Goal: Find specific page/section: Find specific page/section

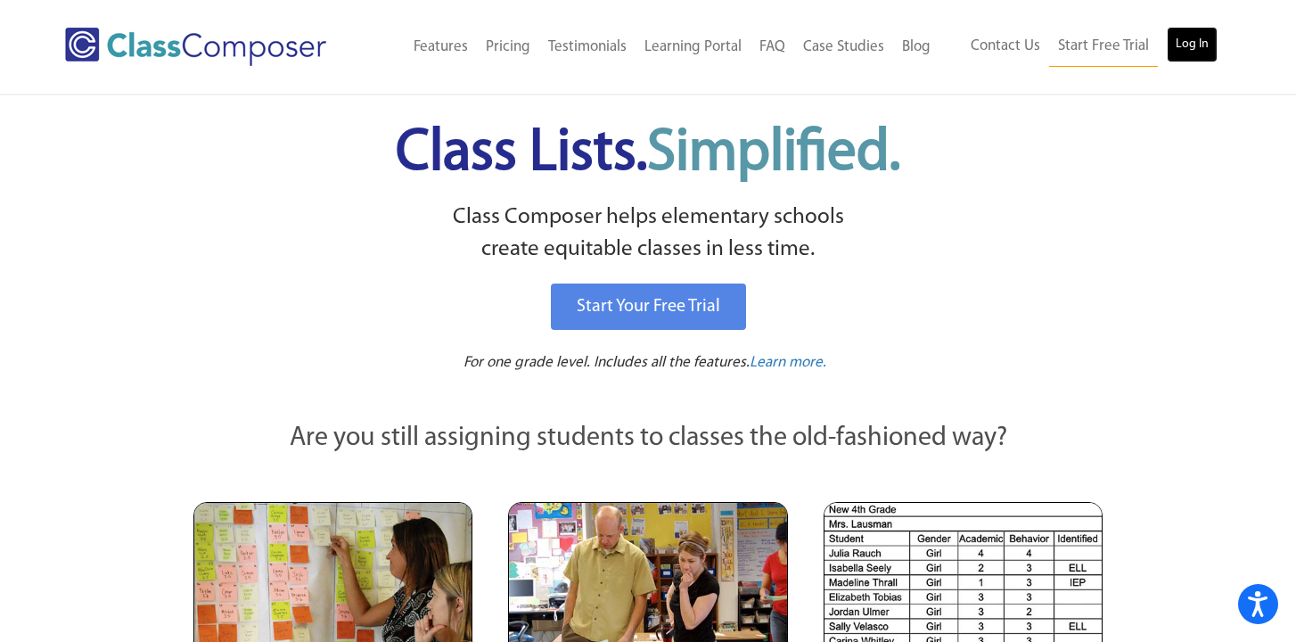
click at [1194, 49] on link "Log In" at bounding box center [1192, 45] width 51 height 36
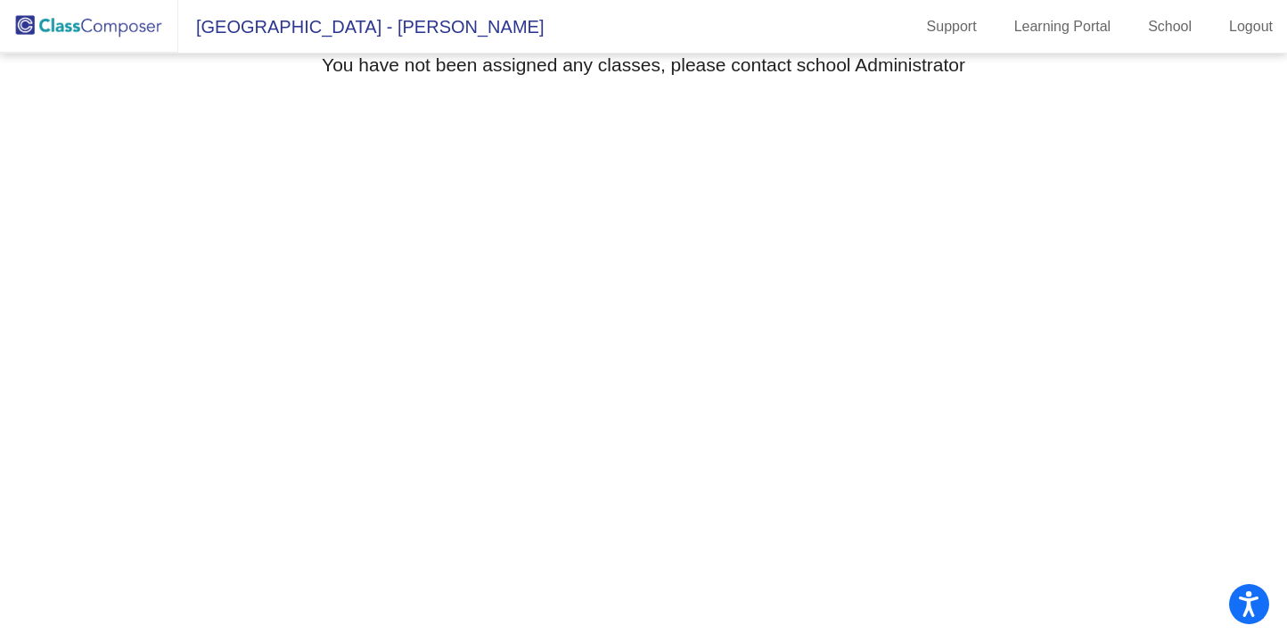
click at [574, 70] on h3 "You have not been assigned any classes, please contact school Administrator" at bounding box center [644, 64] width 644 height 22
click at [1155, 21] on link "School" at bounding box center [1170, 26] width 72 height 29
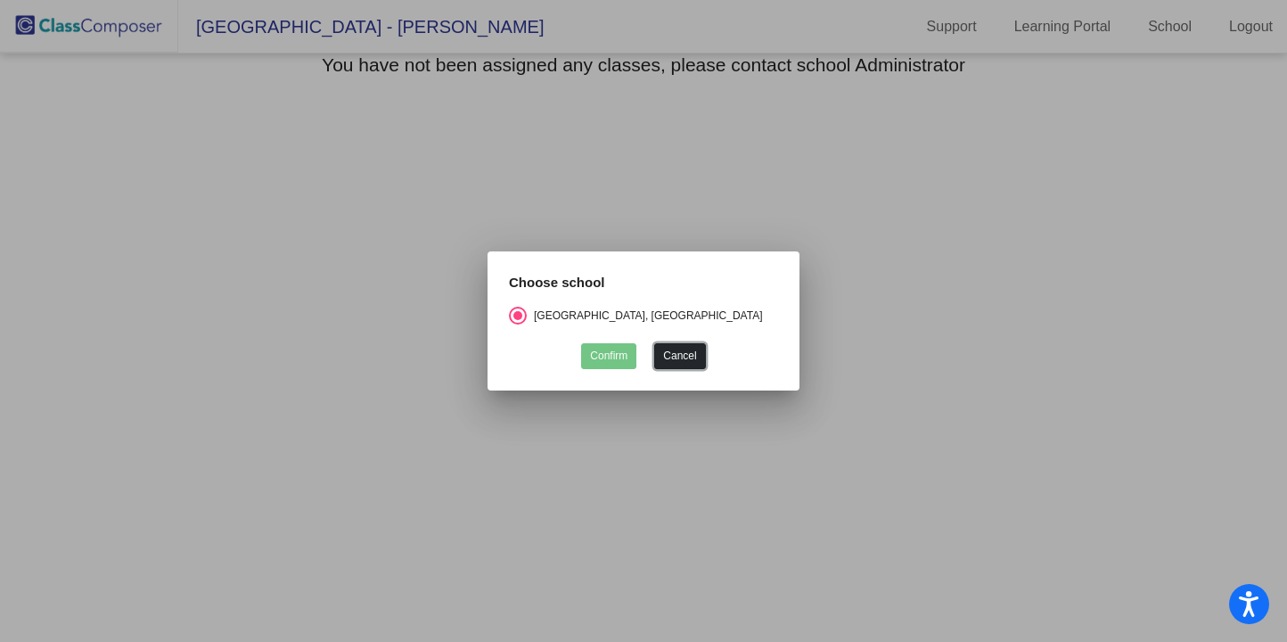
click at [677, 354] on button "Cancel" at bounding box center [679, 356] width 51 height 26
